Goal: Task Accomplishment & Management: Use online tool/utility

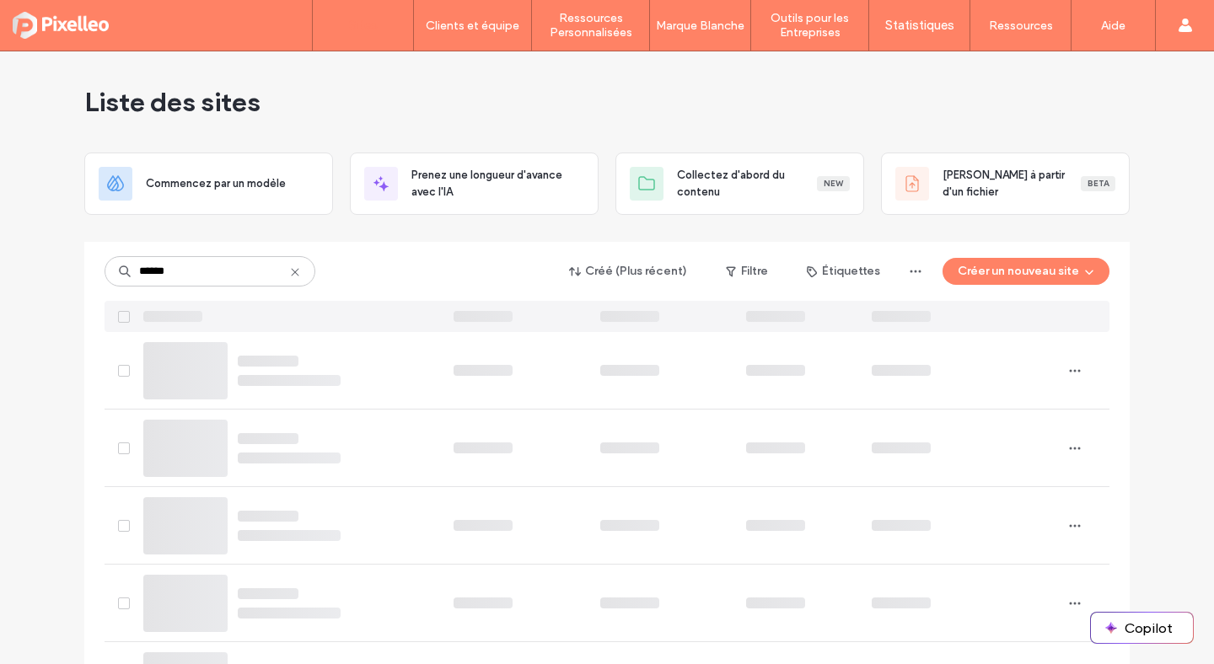
type input "******"
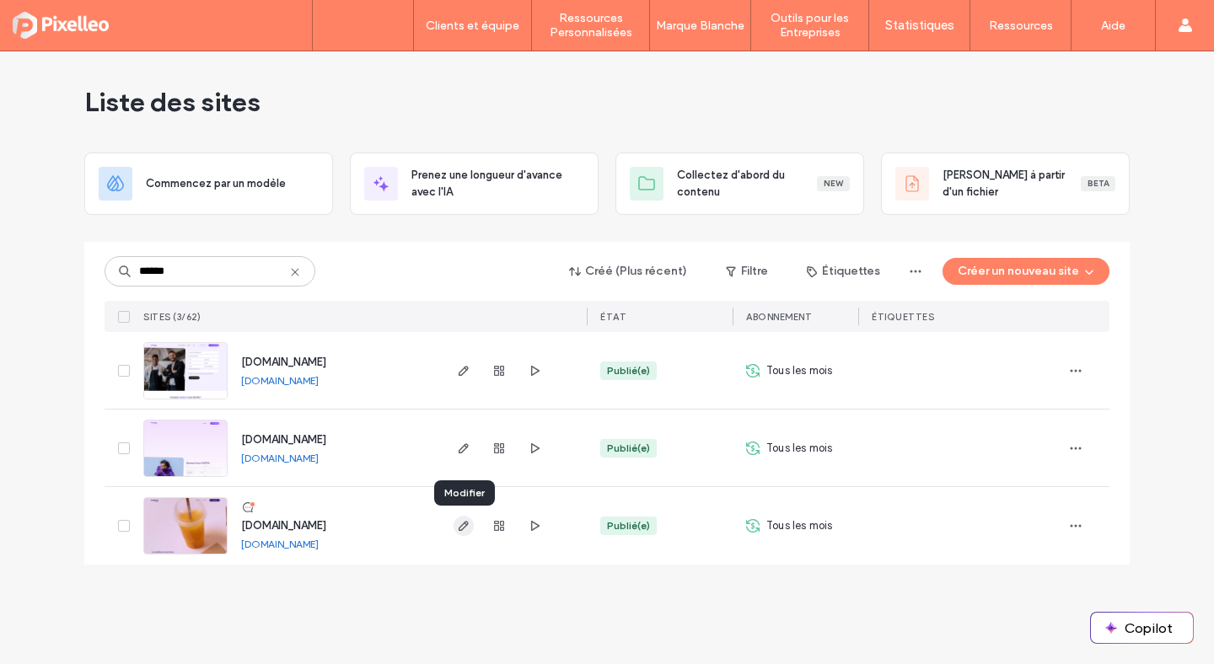
click at [466, 526] on icon "button" at bounding box center [463, 525] width 13 height 13
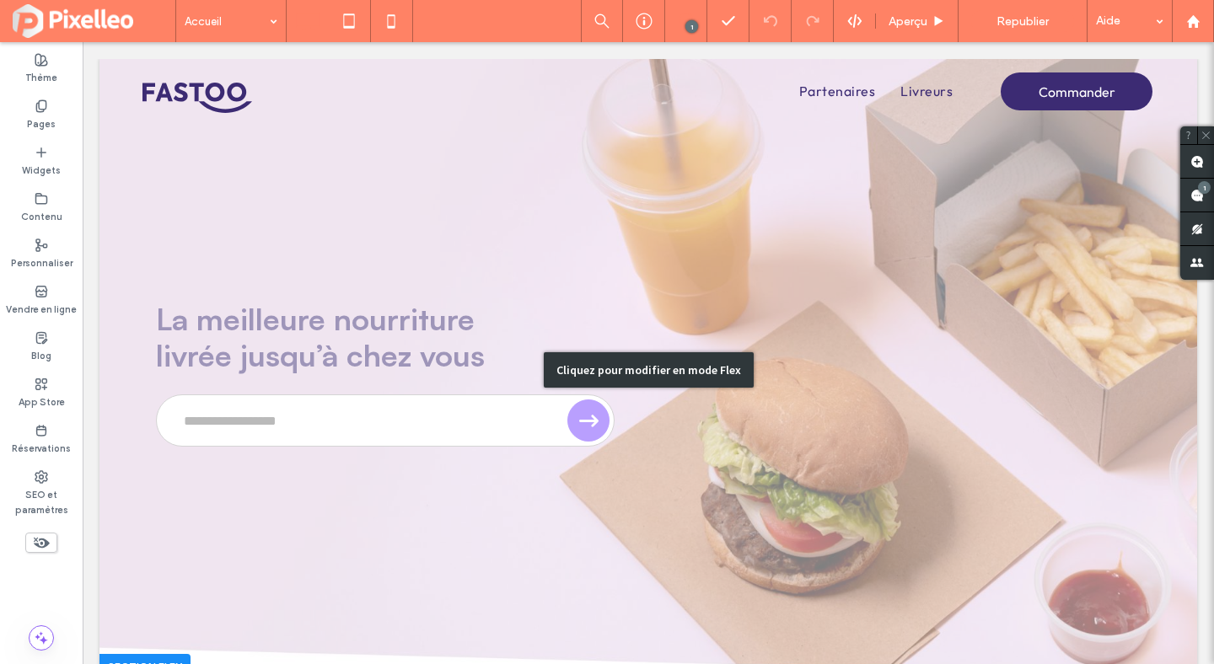
click at [594, 241] on div "Cliquez pour modifier en mode Flex" at bounding box center [648, 370] width 1098 height 622
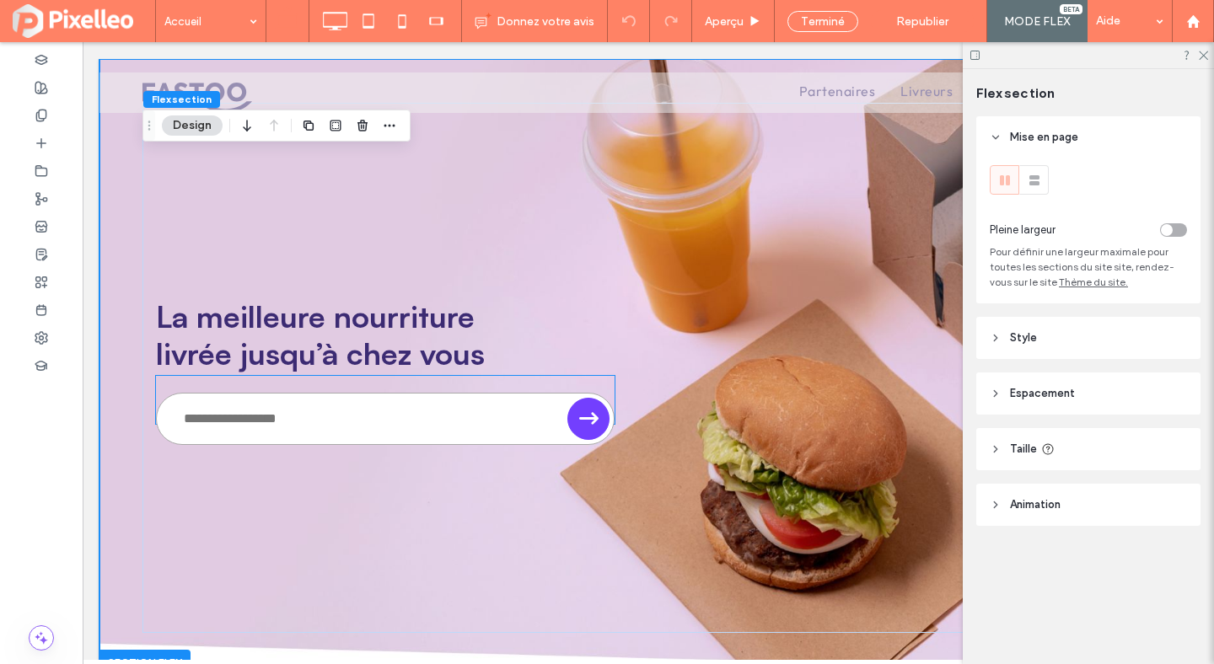
click at [479, 400] on div at bounding box center [370, 419] width 392 height 39
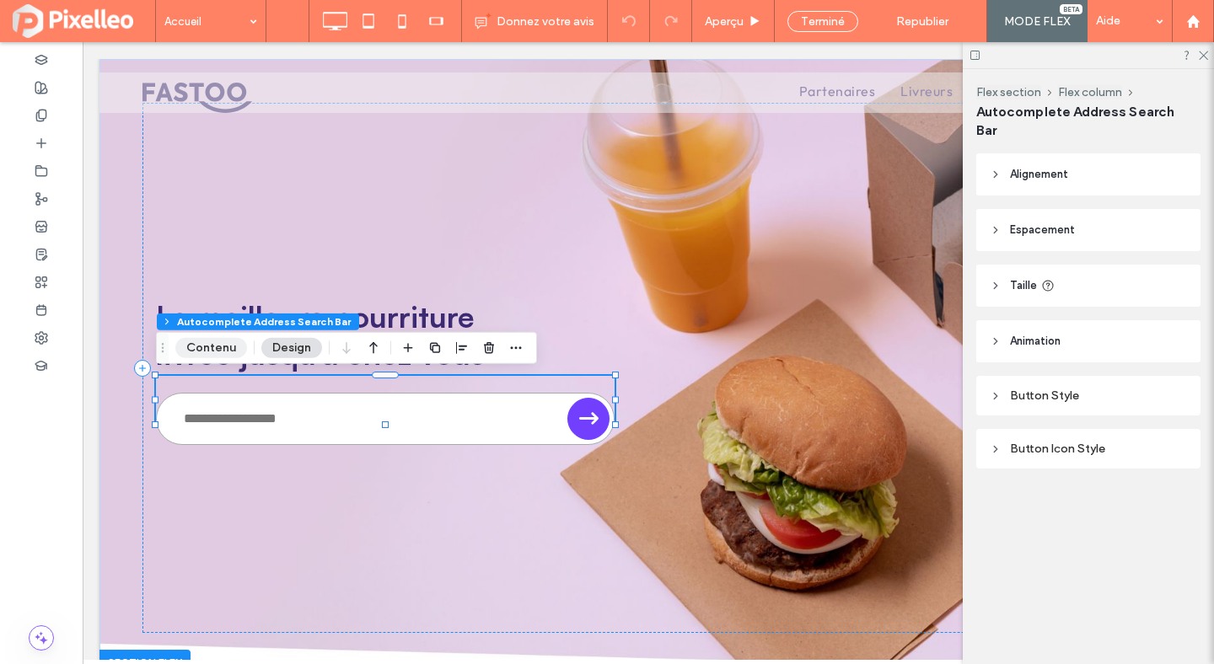
click at [186, 351] on button "Contenu" at bounding box center [211, 348] width 72 height 20
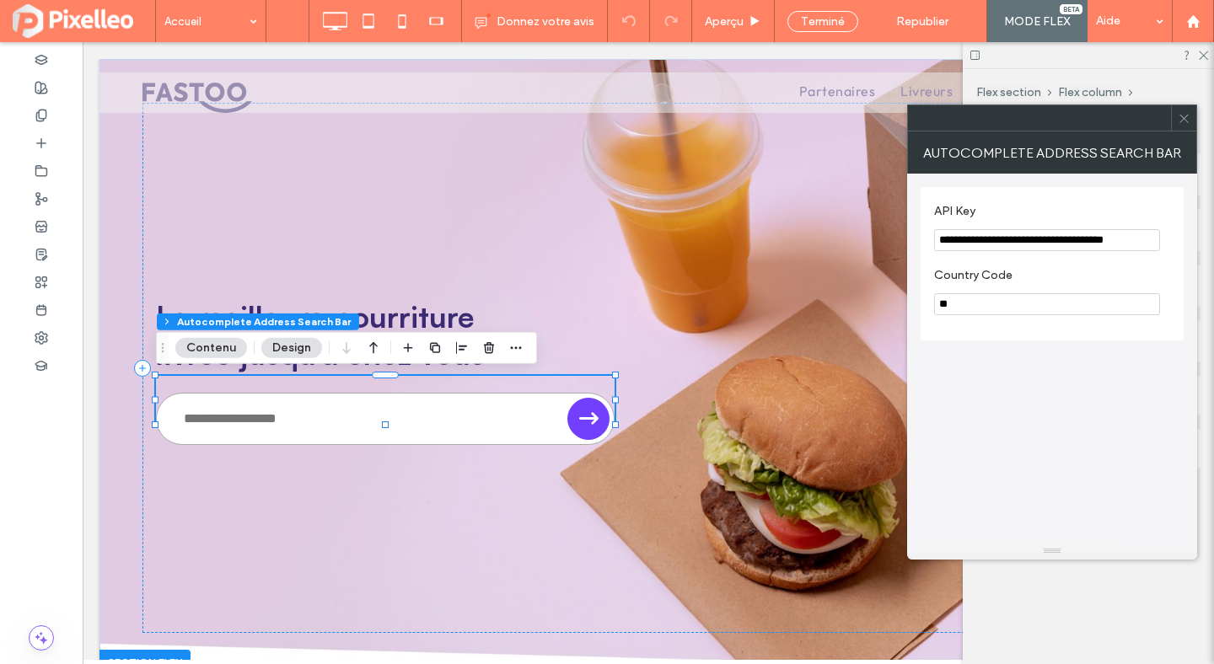
click at [1180, 113] on icon at bounding box center [1184, 118] width 13 height 13
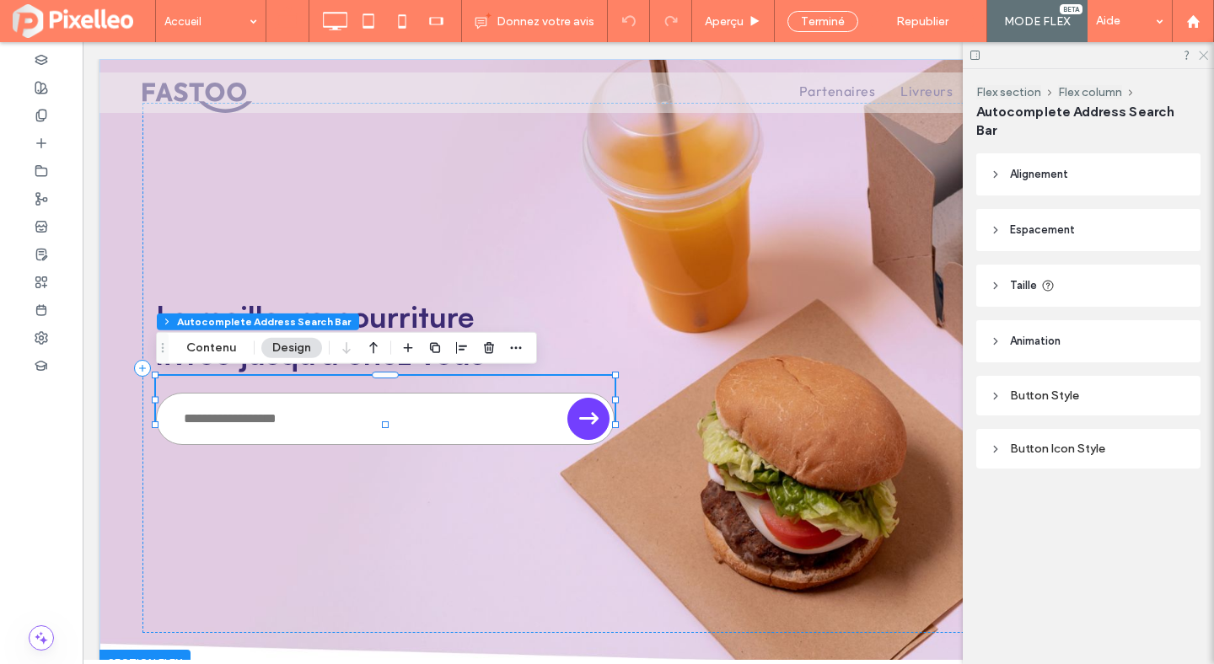
click at [1205, 50] on icon at bounding box center [1202, 54] width 11 height 11
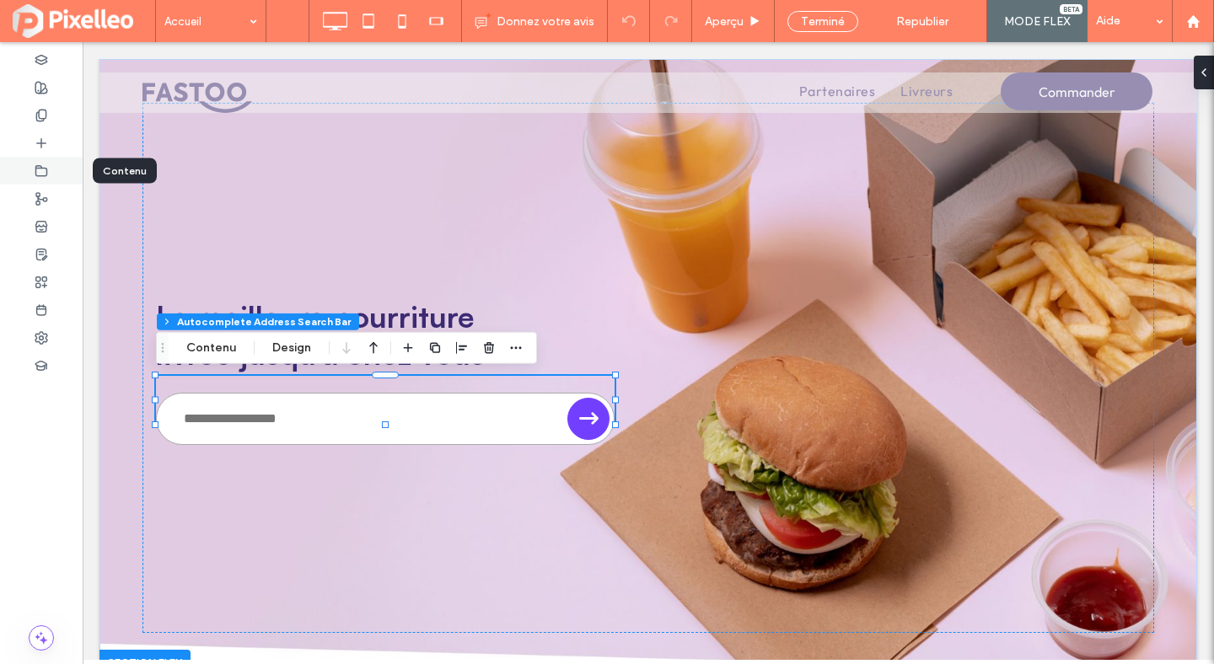
click at [38, 164] on span at bounding box center [41, 171] width 13 height 14
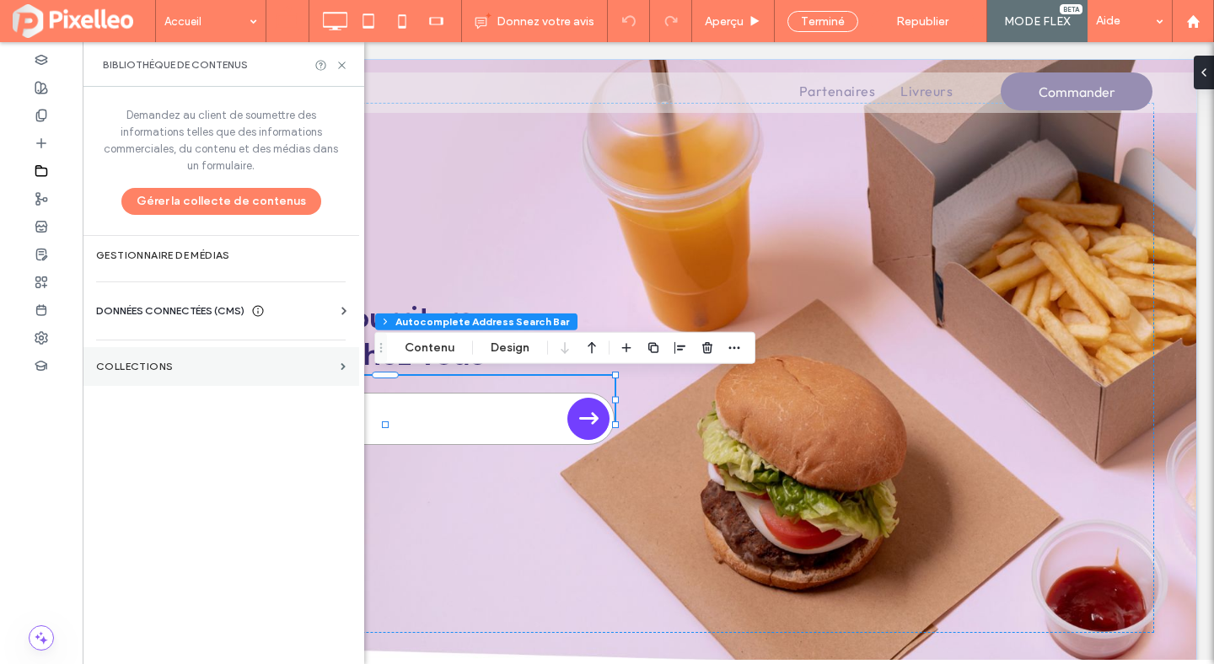
click at [143, 355] on section "COLLECTIONS" at bounding box center [221, 366] width 277 height 39
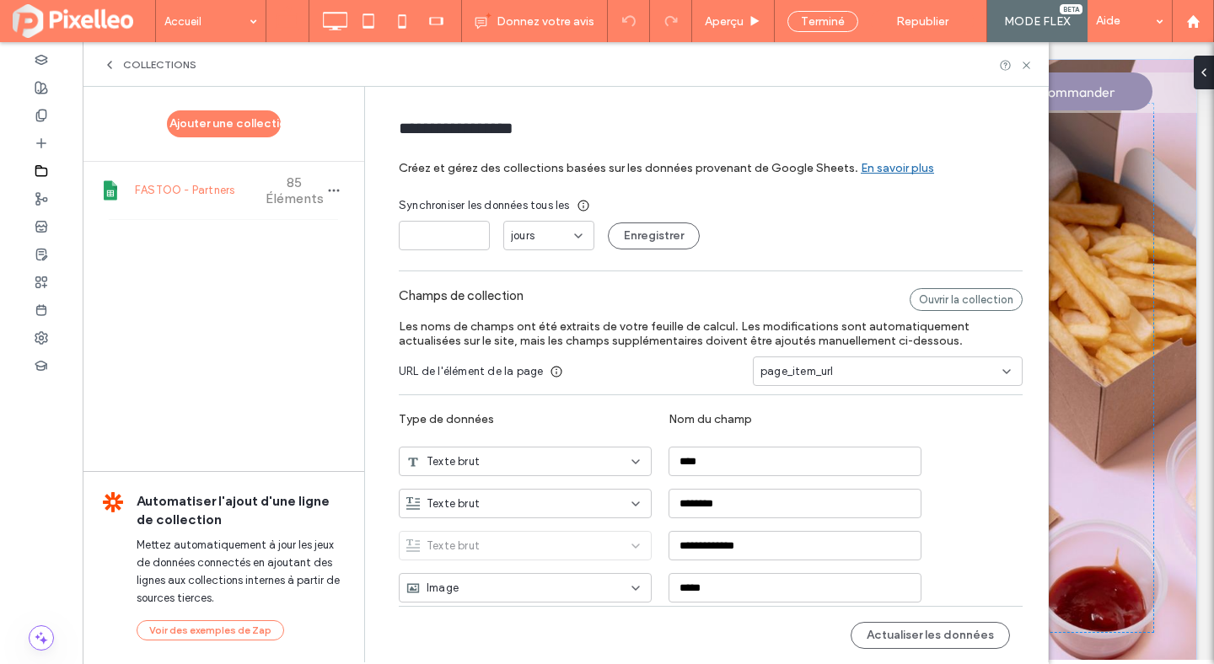
click at [181, 190] on span "FASTOO - Partners" at bounding box center [198, 190] width 126 height 17
click at [327, 184] on icon "button" at bounding box center [333, 190] width 13 height 13
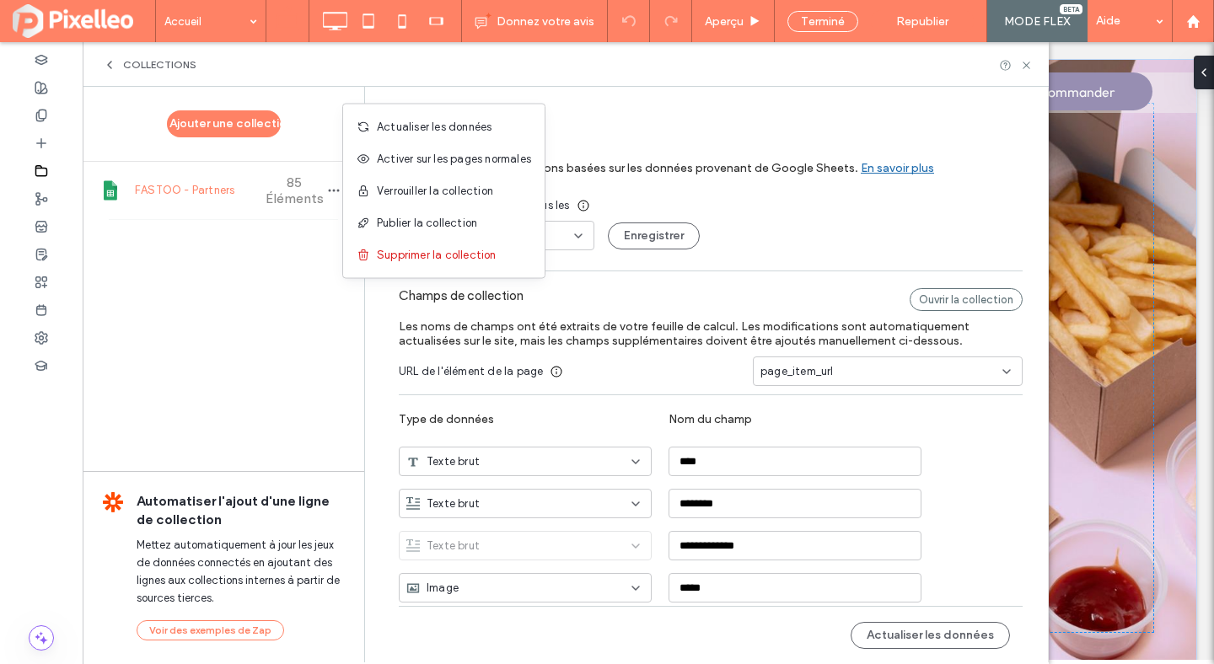
click at [121, 71] on div "COLLECTIONS" at bounding box center [150, 64] width 94 height 13
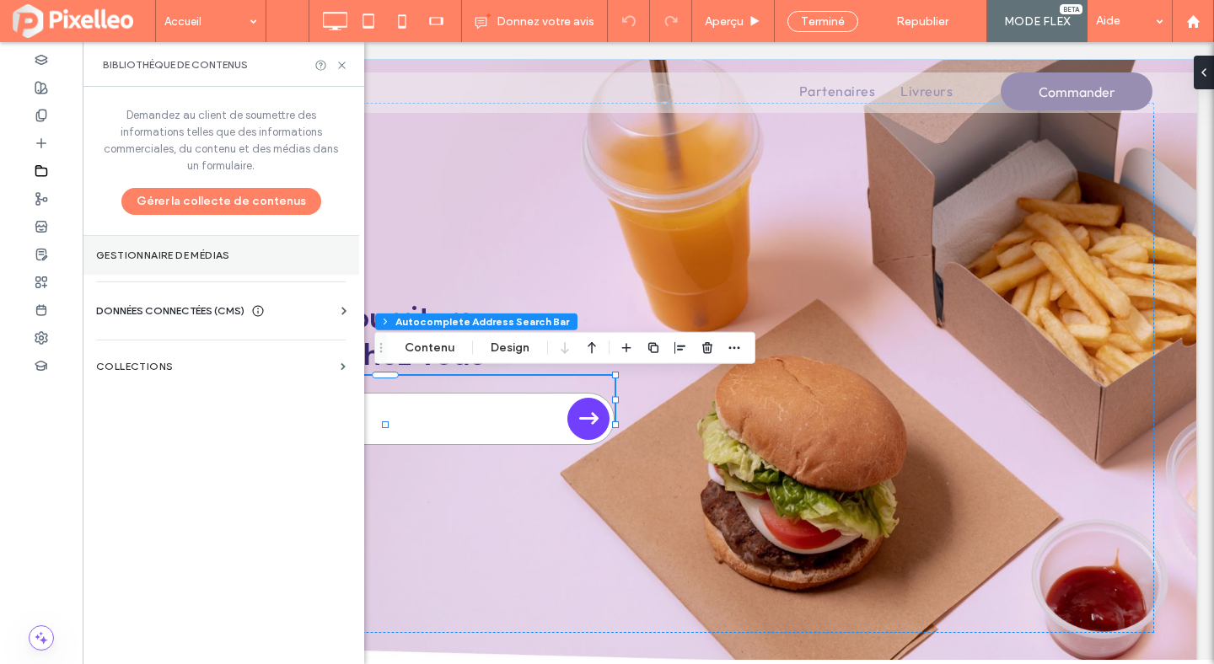
click at [175, 268] on section "Gestionnaire de médias" at bounding box center [221, 255] width 277 height 39
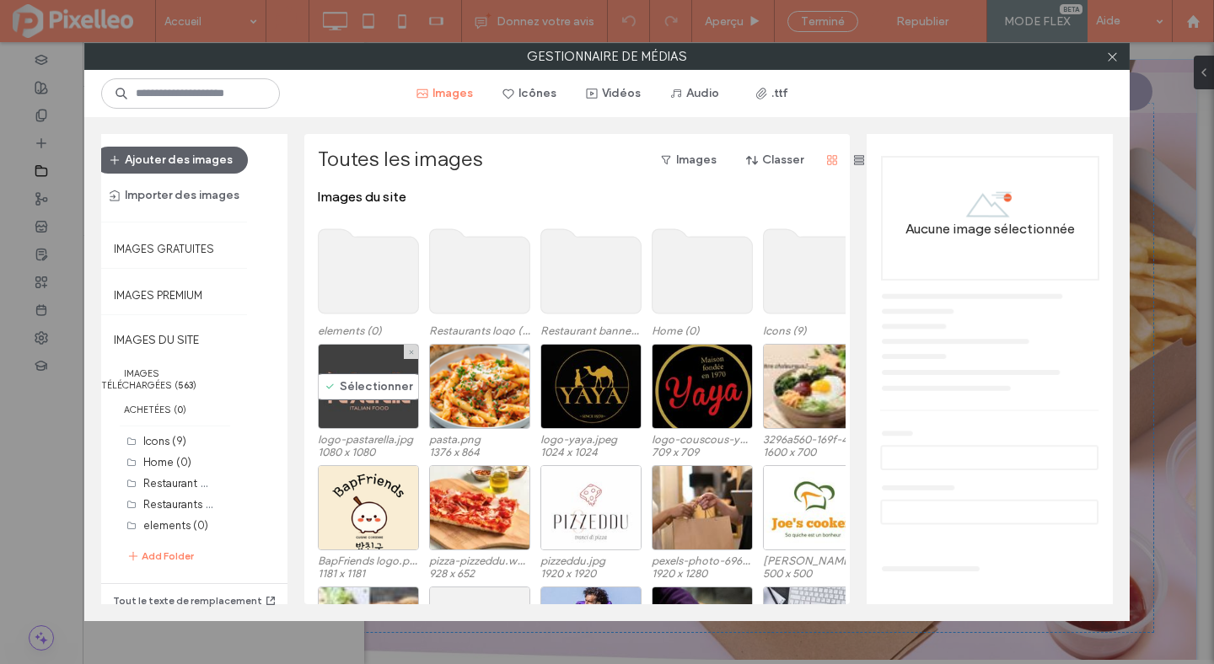
click at [367, 380] on div "Sélectionner" at bounding box center [368, 386] width 101 height 85
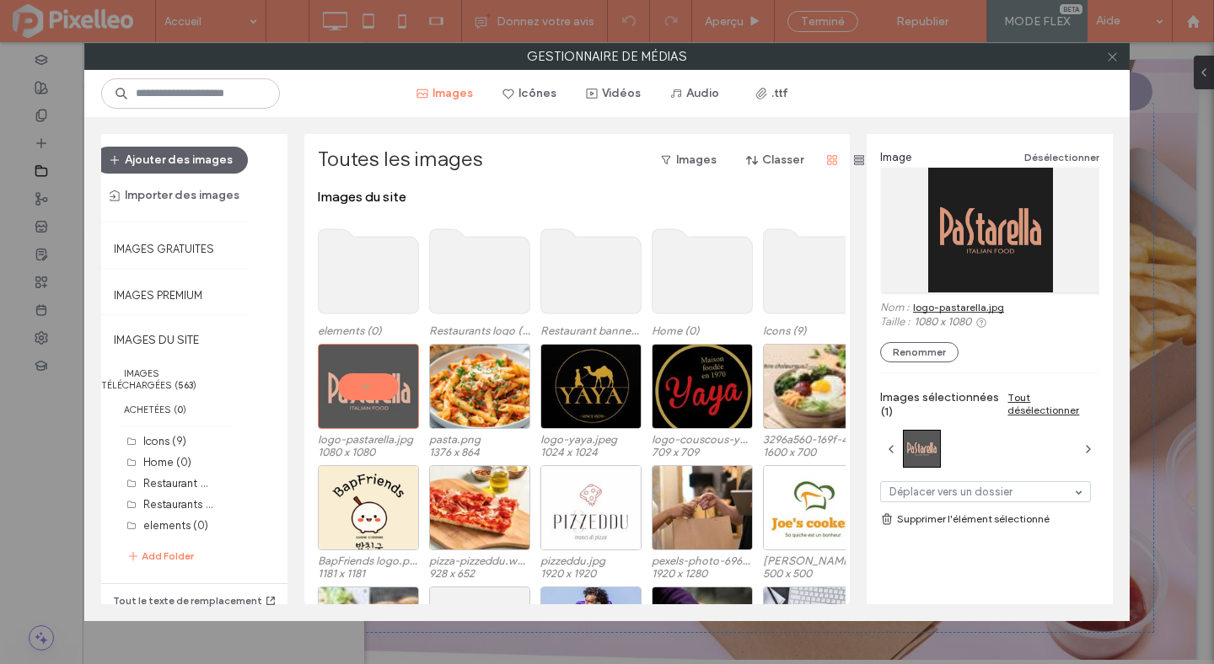
click at [1109, 52] on icon at bounding box center [1112, 57] width 13 height 13
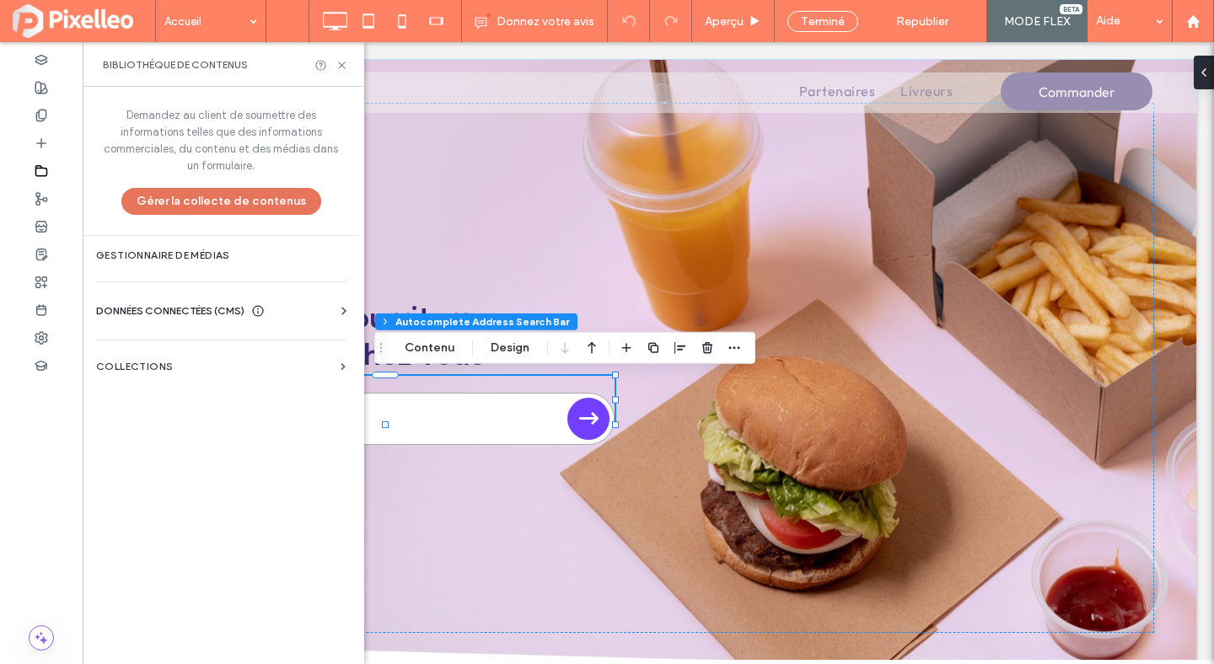
click at [164, 202] on button "Gérer la collecte de contenus" at bounding box center [221, 201] width 200 height 27
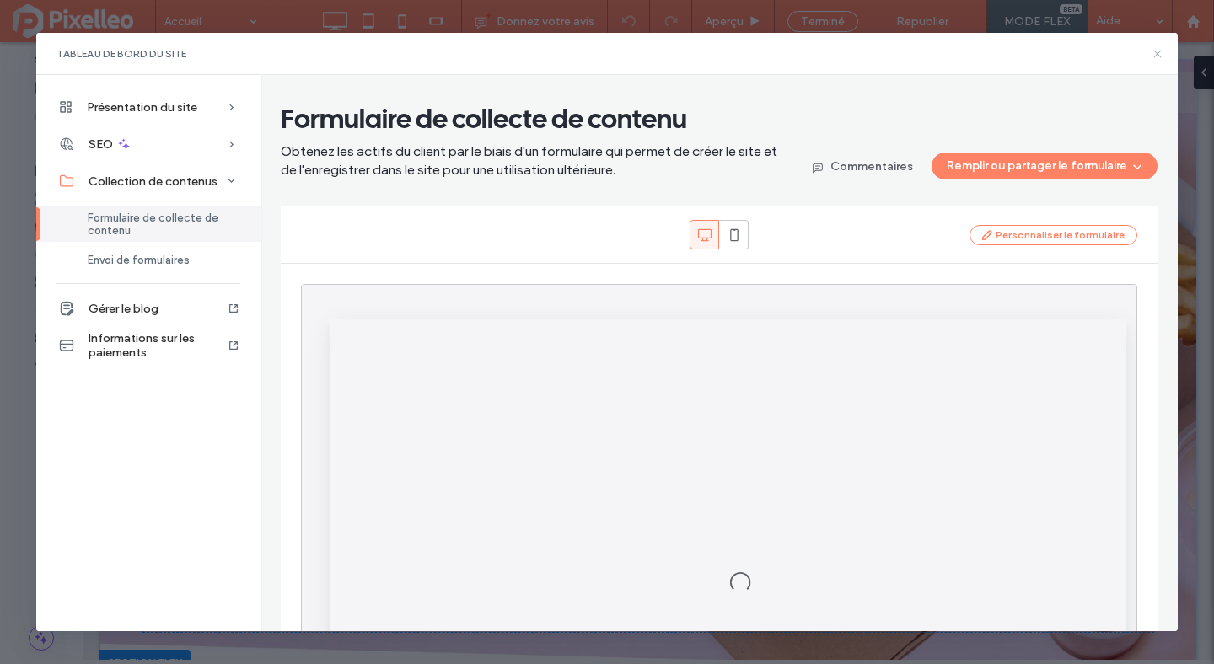
click at [1158, 54] on use at bounding box center [1157, 54] width 8 height 8
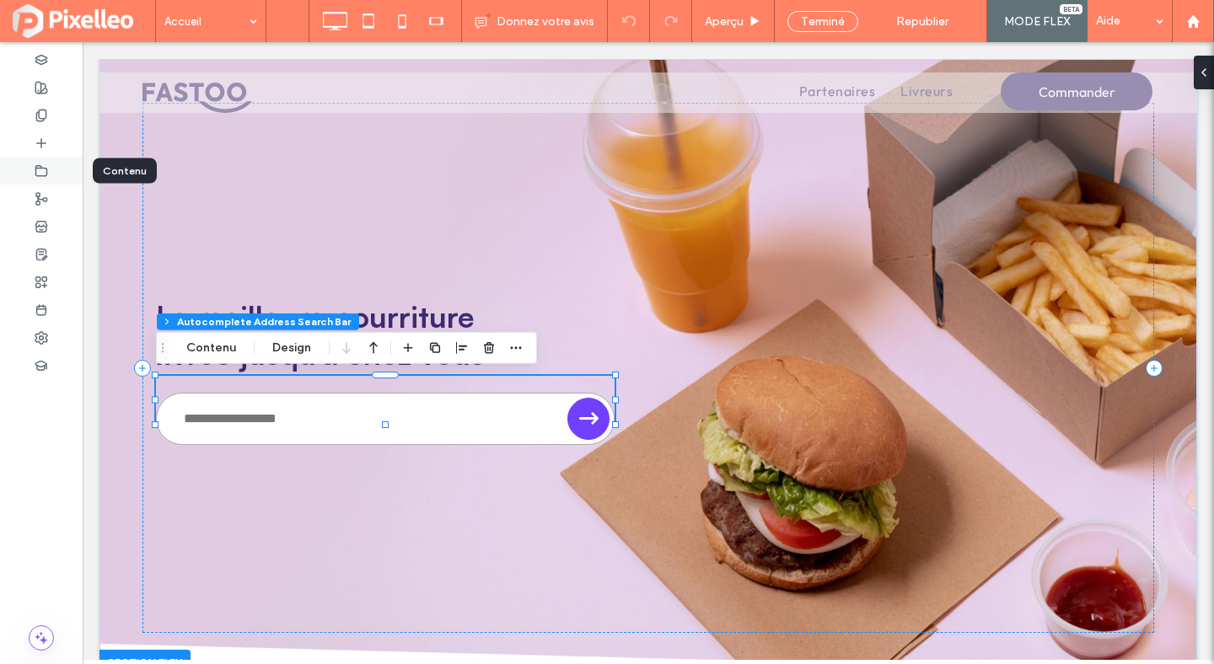
click at [30, 164] on div at bounding box center [41, 171] width 83 height 28
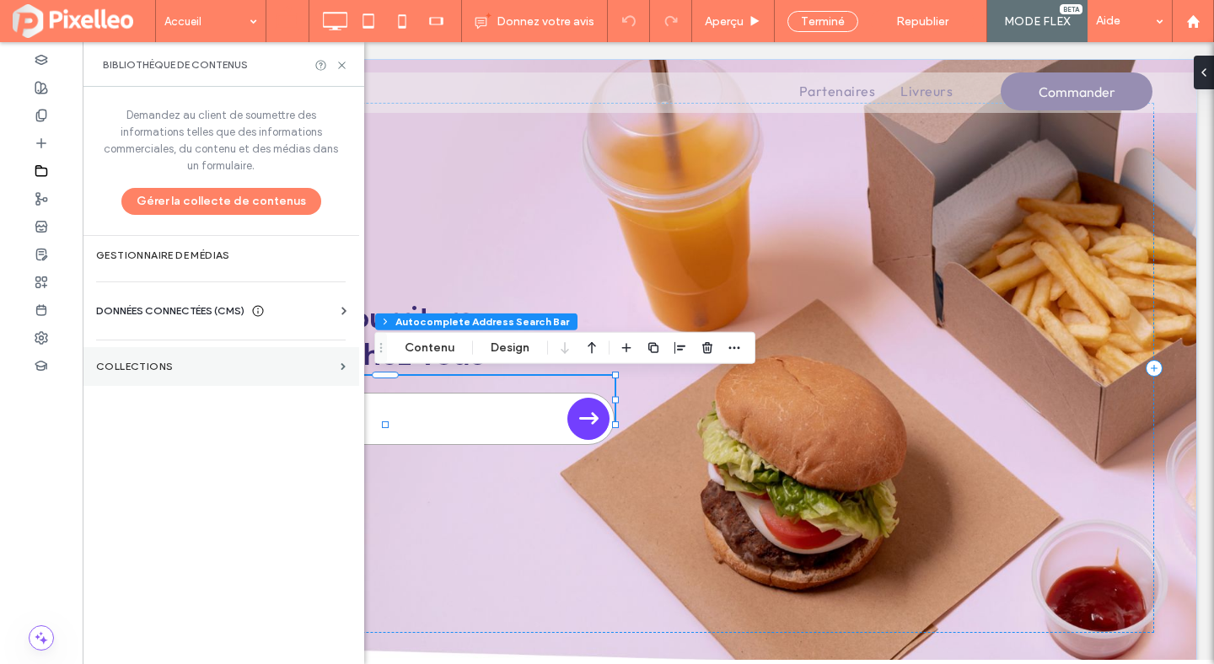
click at [144, 364] on label "COLLECTIONS" at bounding box center [215, 367] width 238 height 12
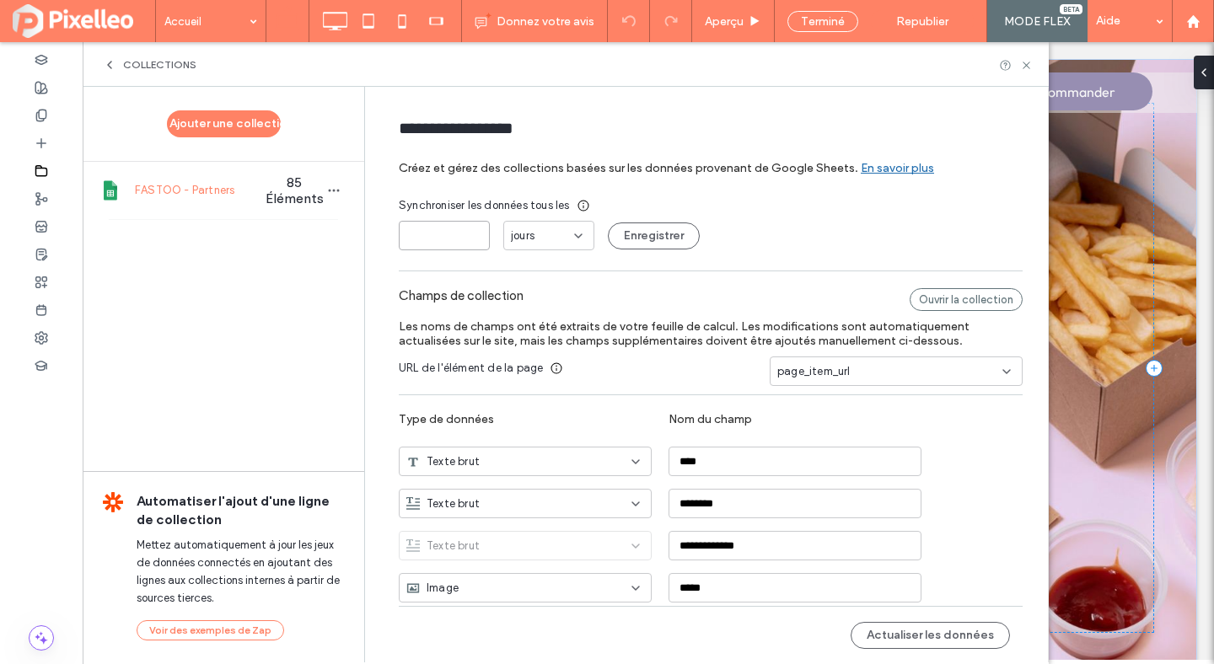
click at [406, 234] on input "**" at bounding box center [444, 236] width 91 height 30
drag, startPoint x: 390, startPoint y: 205, endPoint x: 569, endPoint y: 207, distance: 178.8
click at [569, 207] on div "Synchroniser les données tous les" at bounding box center [711, 205] width 624 height 17
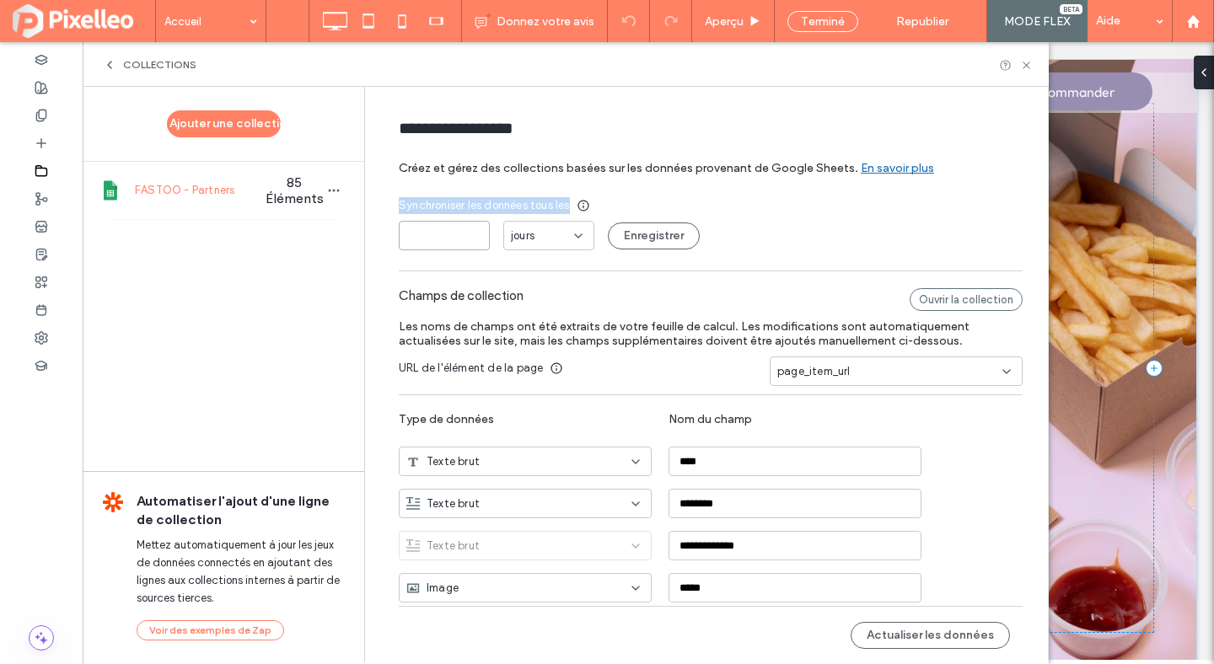
click at [454, 245] on input "**" at bounding box center [444, 236] width 91 height 30
click at [471, 237] on input "*" at bounding box center [444, 236] width 91 height 30
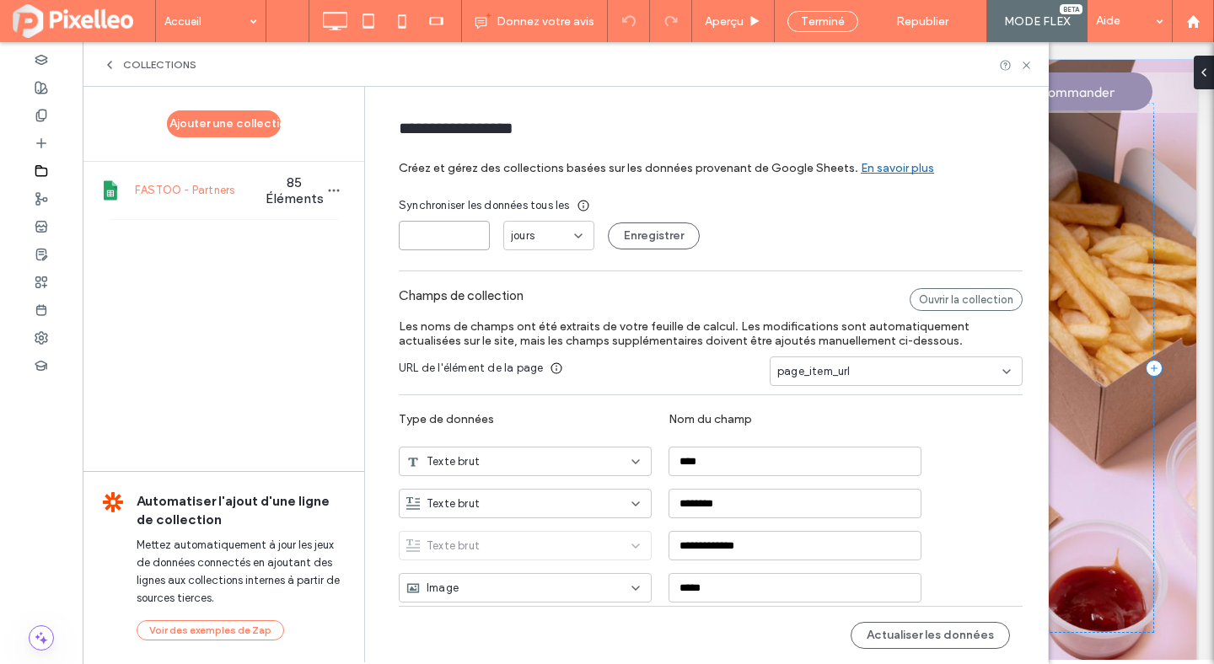
click at [471, 237] on input "*" at bounding box center [444, 236] width 91 height 30
click at [470, 233] on input "*" at bounding box center [444, 236] width 91 height 30
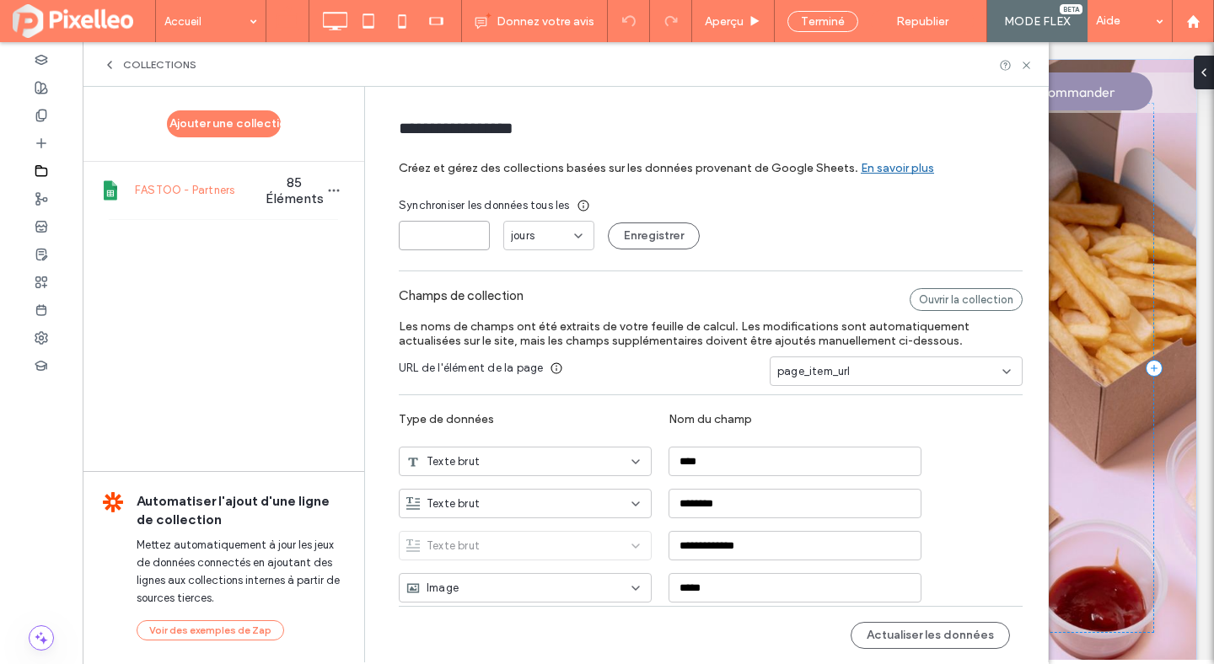
type input "*"
click at [470, 233] on input "*" at bounding box center [444, 236] width 91 height 30
click at [890, 632] on button "Actualiser les données" at bounding box center [930, 635] width 159 height 27
click at [825, 32] on div "Terminé" at bounding box center [823, 21] width 96 height 42
click at [829, 23] on div "Terminé" at bounding box center [822, 21] width 71 height 21
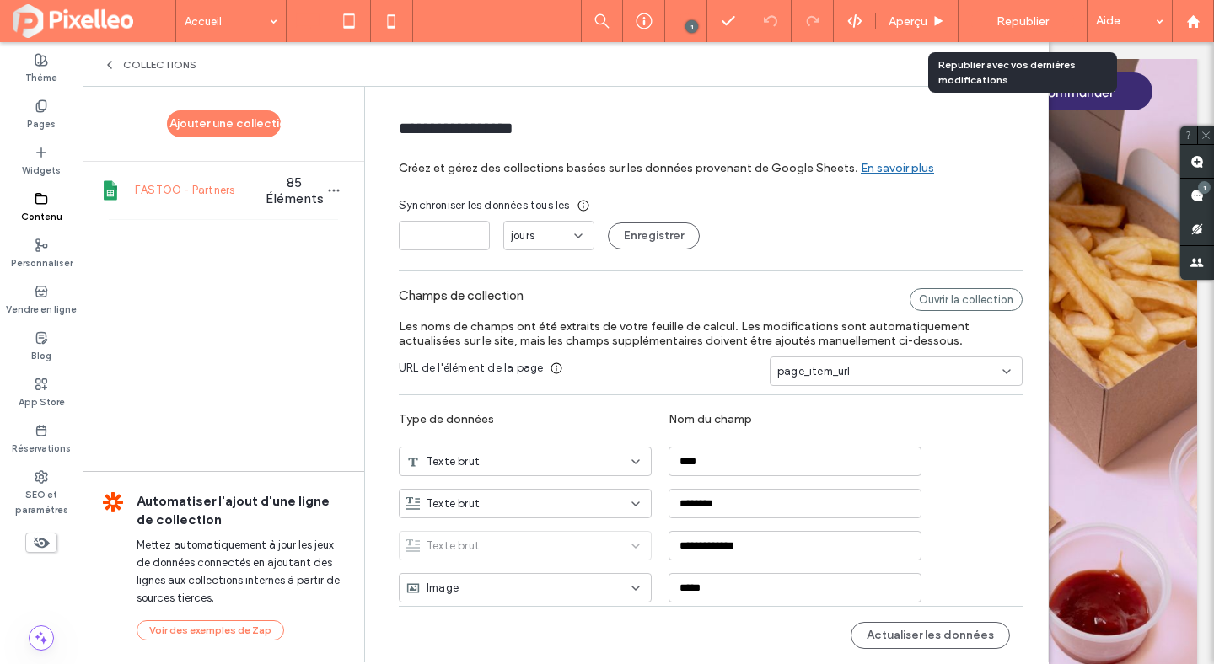
click at [1007, 30] on div "Republier" at bounding box center [1022, 21] width 103 height 22
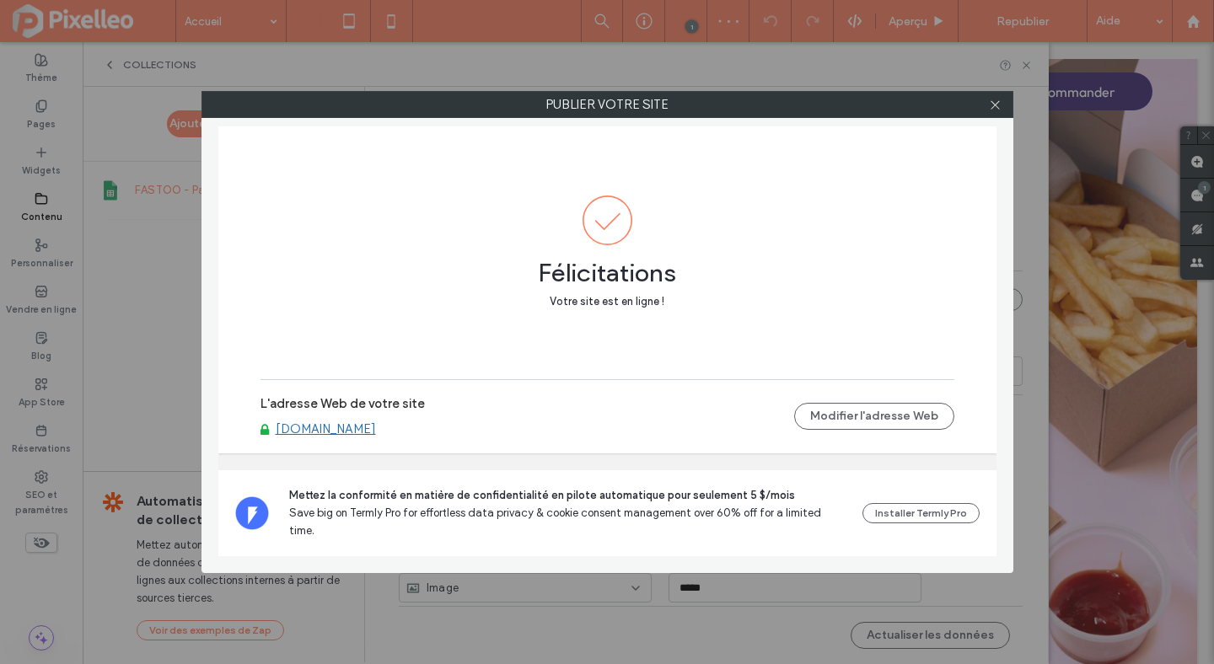
click at [304, 422] on label "L'adresse Web de votre site" at bounding box center [343, 408] width 164 height 25
click at [304, 437] on link "[DOMAIN_NAME]" at bounding box center [326, 429] width 100 height 15
